Goal: Ask a question: Seek information or help from site administrators or community

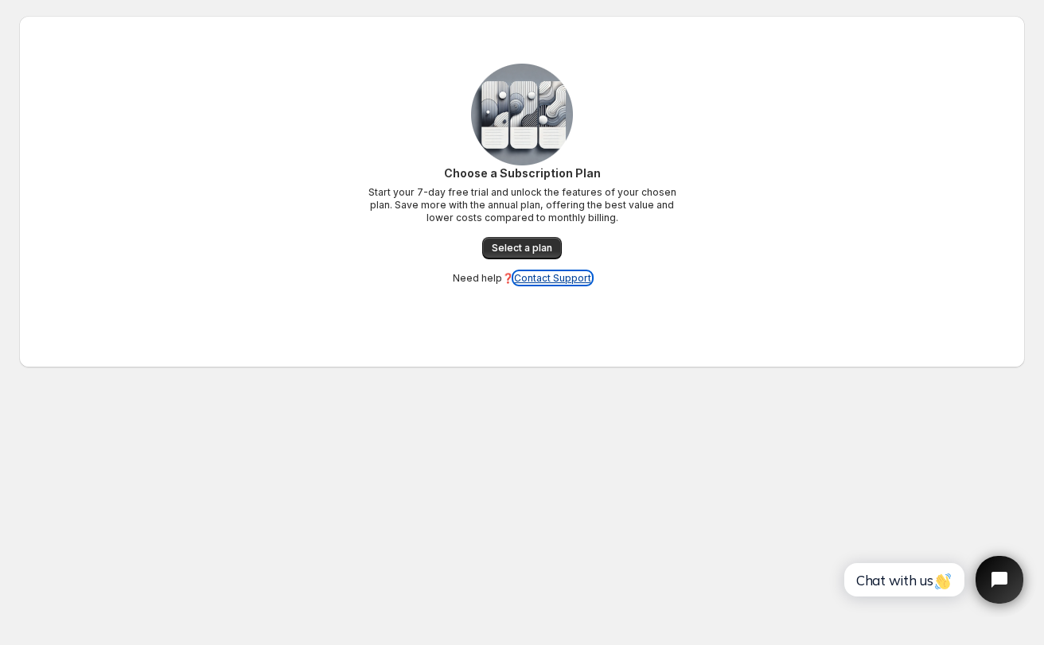
click at [539, 276] on link "Contact Support" at bounding box center [552, 278] width 77 height 12
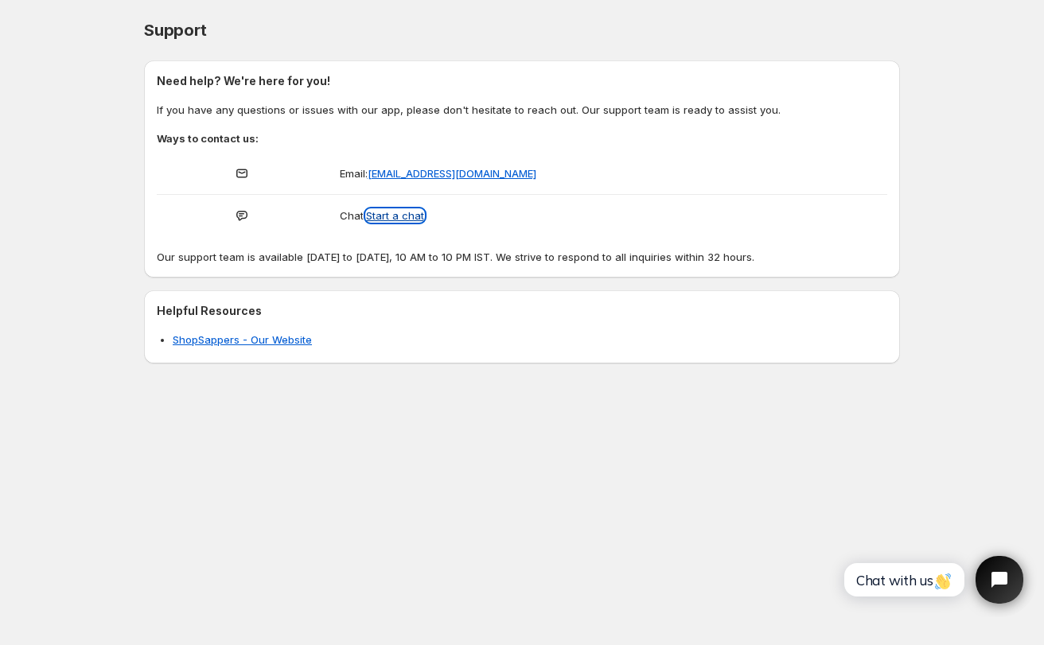
click at [405, 213] on button "Start a chat" at bounding box center [395, 215] width 58 height 13
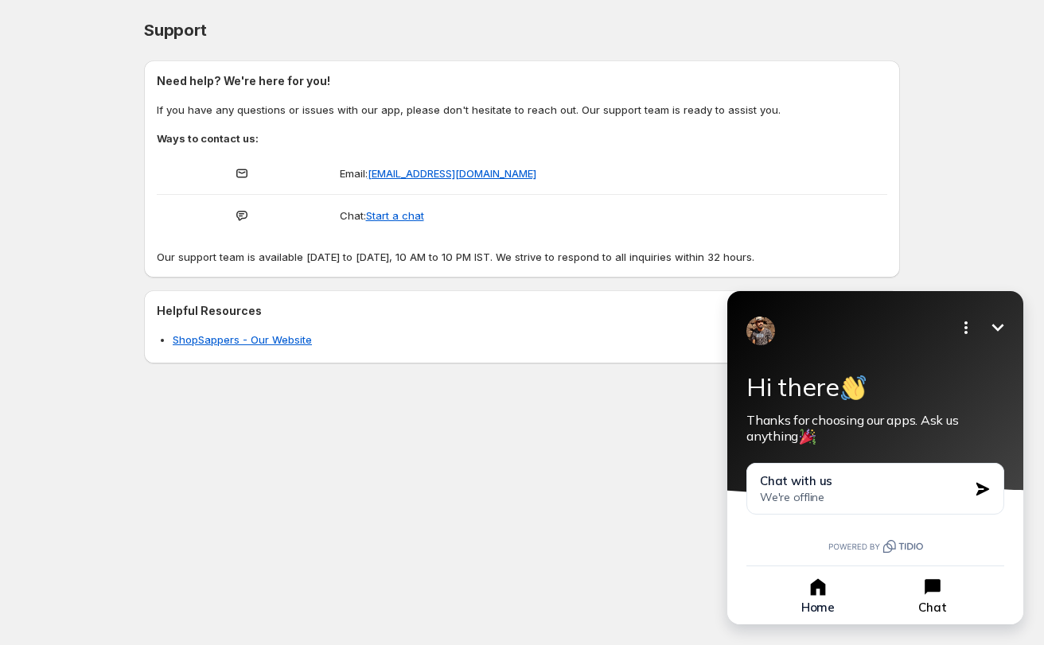
click at [937, 592] on icon "button" at bounding box center [933, 587] width 16 height 16
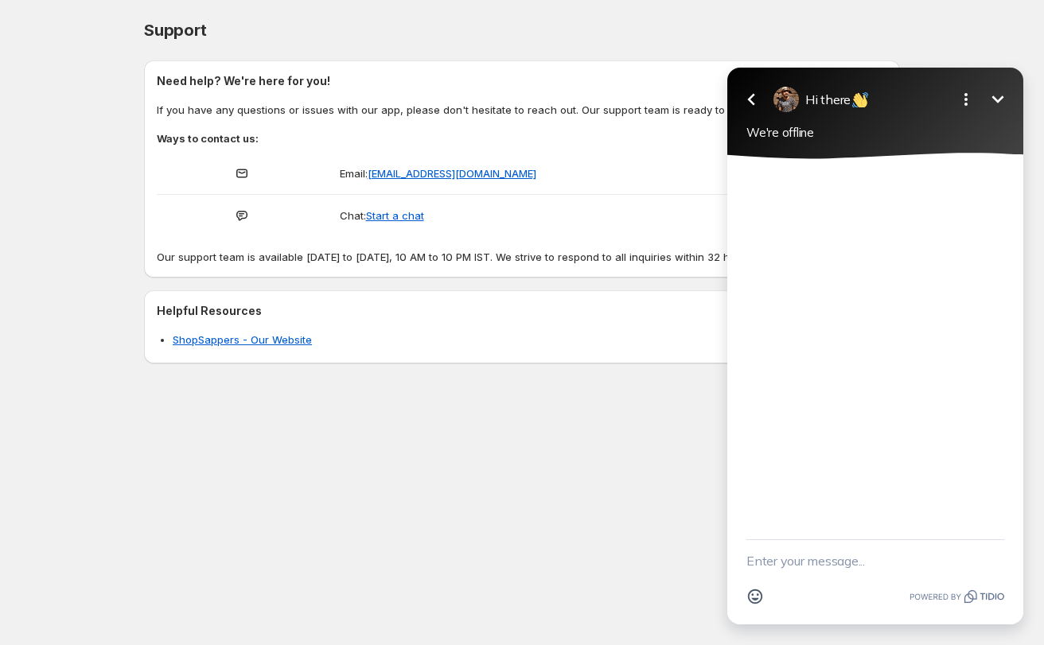
click at [844, 554] on textarea "New message" at bounding box center [875, 560] width 258 height 41
type textarea "how do i edit what my terms and aggrement says"
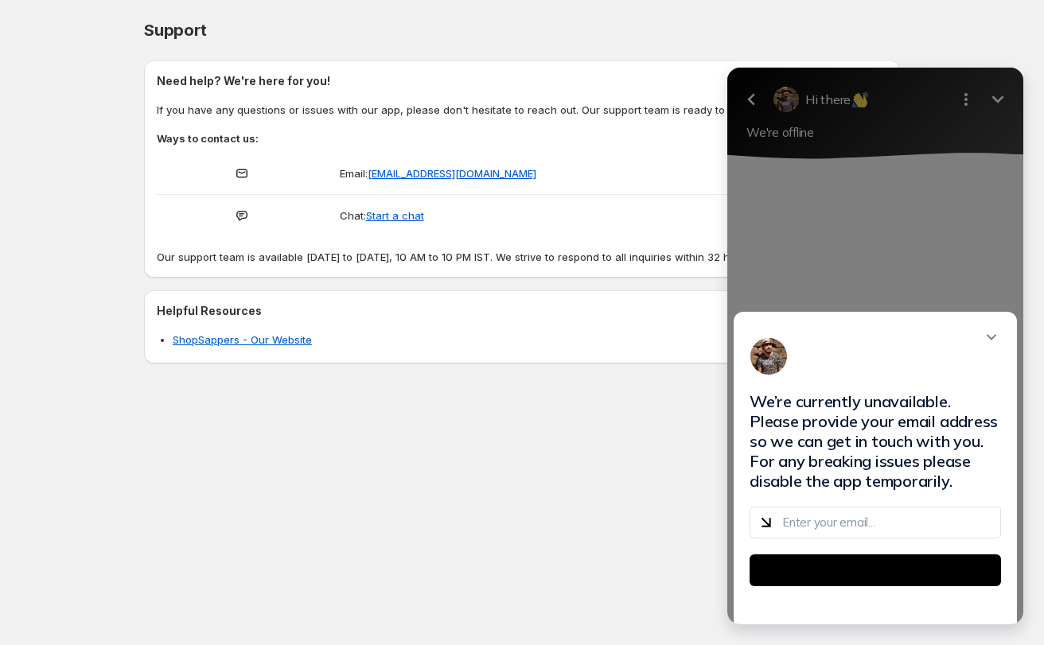
click at [994, 101] on div "We’re currently unavailable. Please provide your email address so we can get in…" at bounding box center [875, 346] width 296 height 557
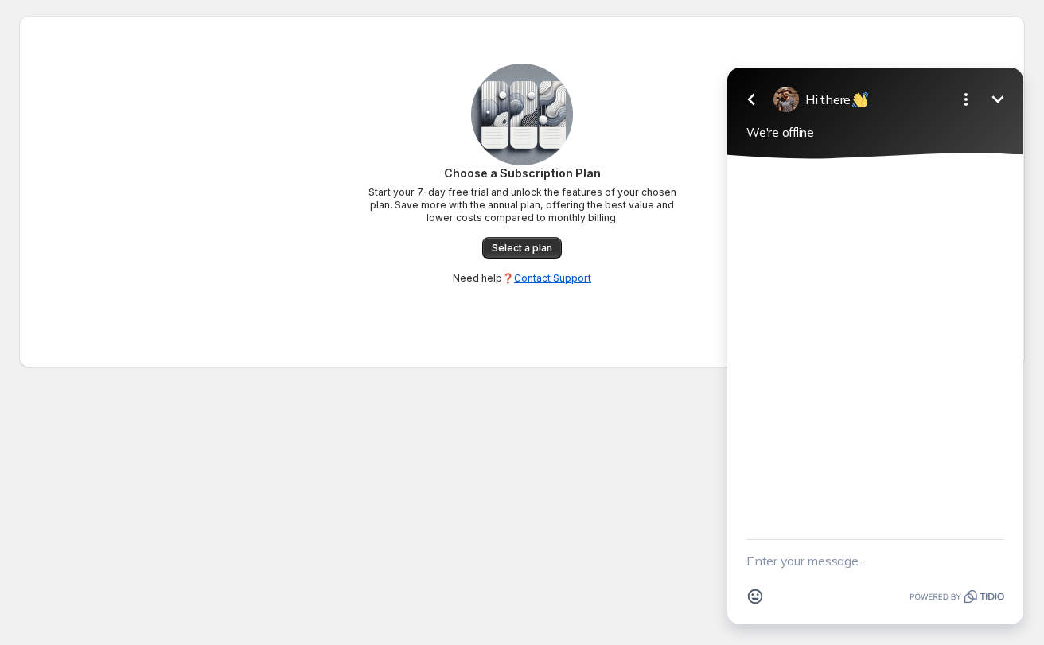
click at [1011, 100] on div "Go back Hi there Minimize Open options We're offline" at bounding box center [875, 114] width 296 height 92
click at [1004, 102] on icon "Minimize" at bounding box center [997, 99] width 19 height 19
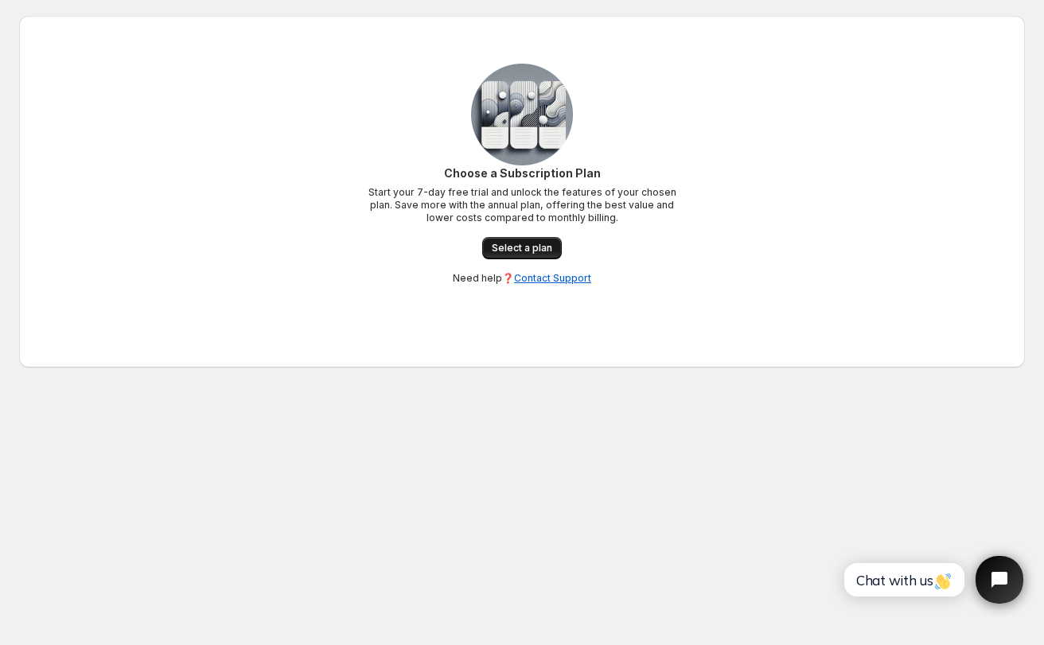
click at [524, 252] on span "Select a plan" at bounding box center [522, 248] width 60 height 13
